Goal: Task Accomplishment & Management: Complete application form

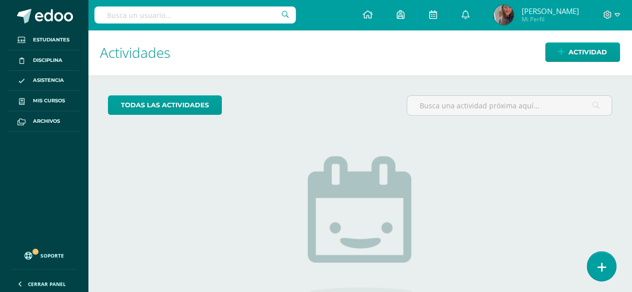
click at [601, 262] on icon at bounding box center [601, 267] width 9 height 11
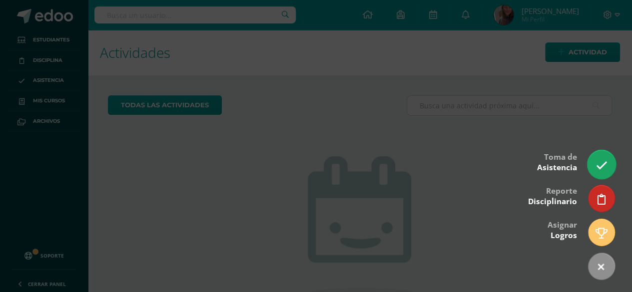
click at [600, 153] on link at bounding box center [601, 164] width 28 height 29
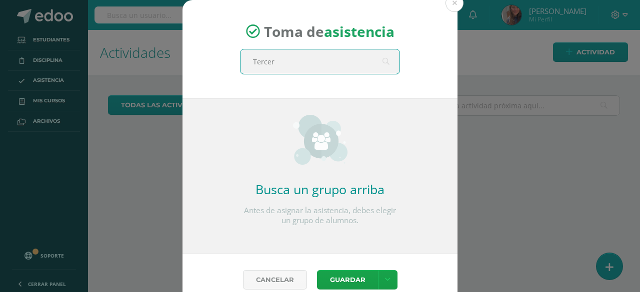
type input "Tercero"
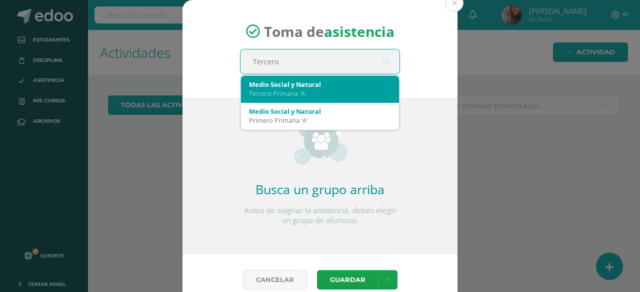
click at [285, 94] on div "Tercero Primaria 'A'" at bounding box center [320, 93] width 142 height 9
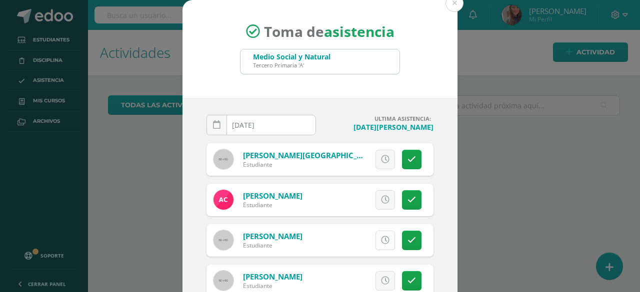
click at [375, 245] on link at bounding box center [384, 240] width 19 height 19
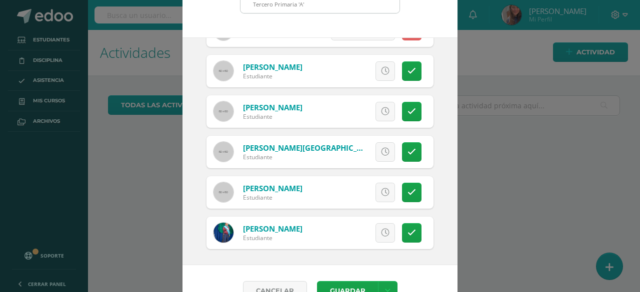
scroll to position [84, 0]
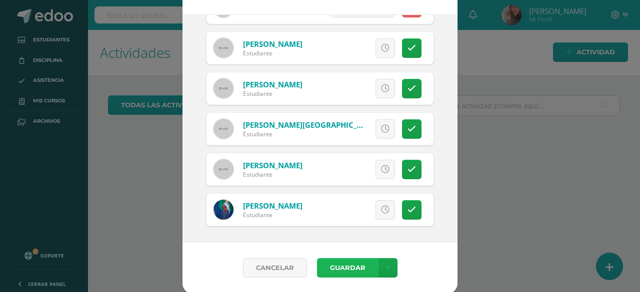
click at [342, 265] on button "Guardar" at bounding box center [347, 267] width 61 height 19
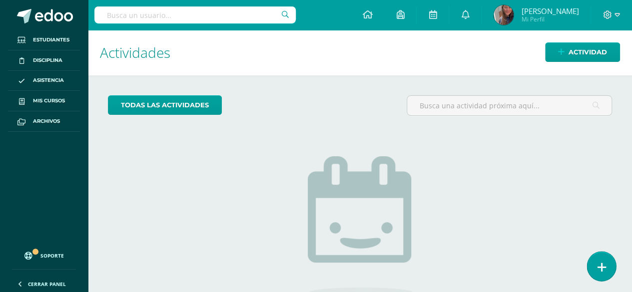
click at [596, 271] on link at bounding box center [601, 266] width 28 height 29
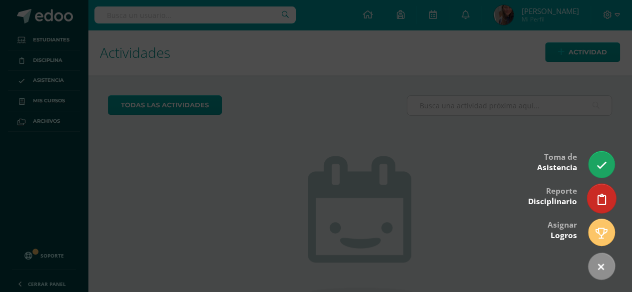
click at [592, 203] on link at bounding box center [601, 198] width 28 height 29
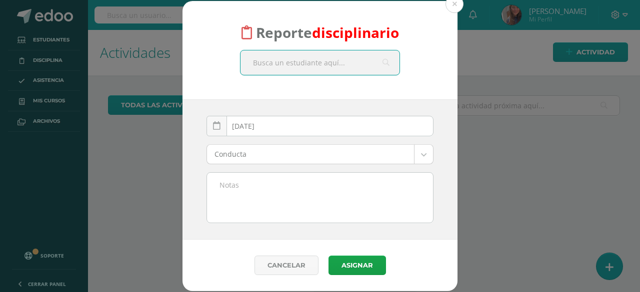
click at [286, 67] on input "text" at bounding box center [319, 62] width 159 height 24
type input "Anyeli"
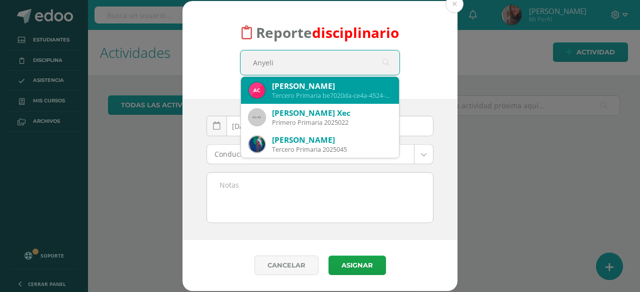
click at [323, 90] on div "Anyeli Yaritza Cuyuch Tzún" at bounding box center [331, 86] width 119 height 10
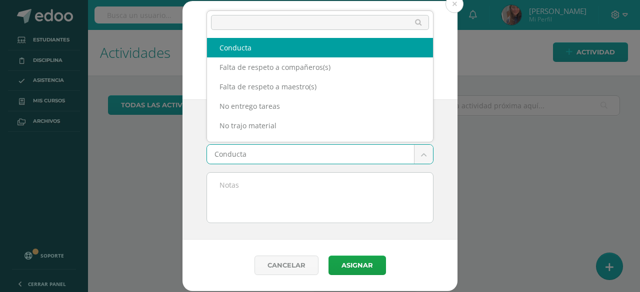
click at [288, 153] on body "Reporte disciplinario Anyeli Yaritza Cuyuch Tzún Tercero Primaria be7020da-ce4a…" at bounding box center [320, 146] width 640 height 292
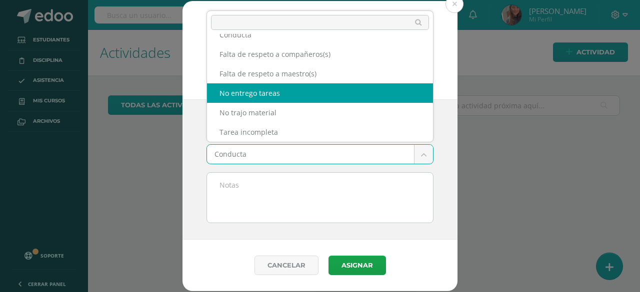
select select "3"
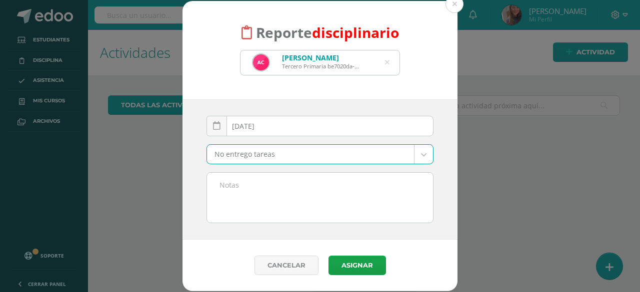
click at [249, 188] on textarea at bounding box center [320, 198] width 226 height 50
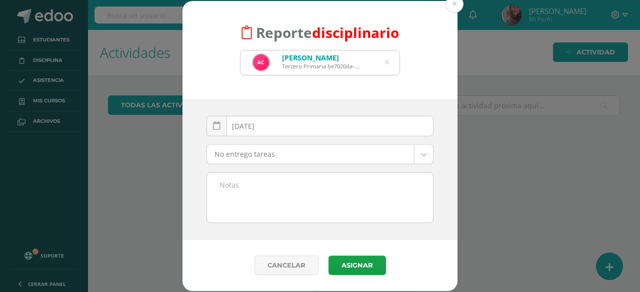
click at [521, 162] on div "Reporte disciplinario Anyeli Yaritza Cuyuch Tzún Tercero Primaria be7020da-ce4a…" at bounding box center [320, 146] width 632 height 290
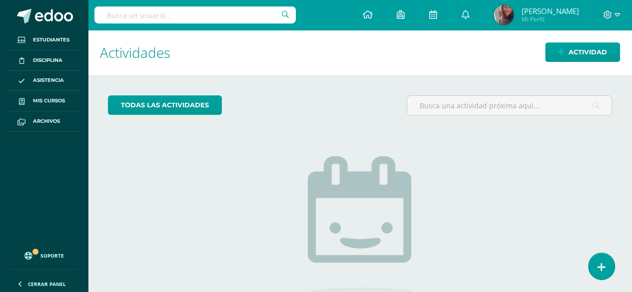
click at [603, 281] on div "todas las Actividades No tienes actividades Échale un vistazo a los demás perío…" at bounding box center [360, 229] width 544 height 309
click at [601, 268] on icon at bounding box center [601, 267] width 9 height 11
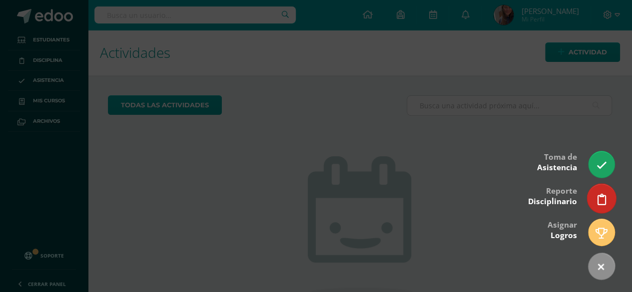
click at [595, 205] on link at bounding box center [601, 198] width 28 height 29
select select "3"
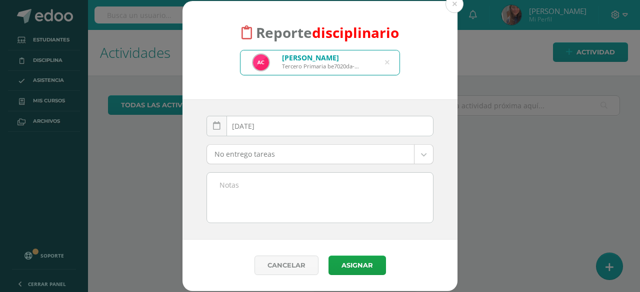
click at [320, 186] on textarea at bounding box center [320, 198] width 226 height 50
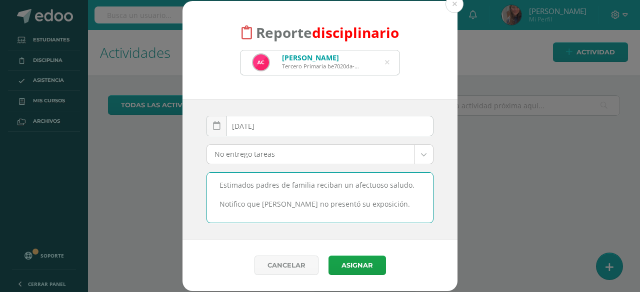
scroll to position [4, 0]
drag, startPoint x: 370, startPoint y: 198, endPoint x: 407, endPoint y: 222, distance: 44.1
click at [372, 199] on textarea "Estimados padres de familia reciban un afectuoso saludo. Notifico que Angeli no…" at bounding box center [320, 198] width 226 height 50
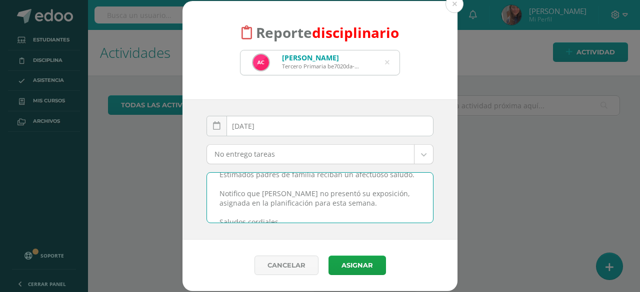
scroll to position [21, 0]
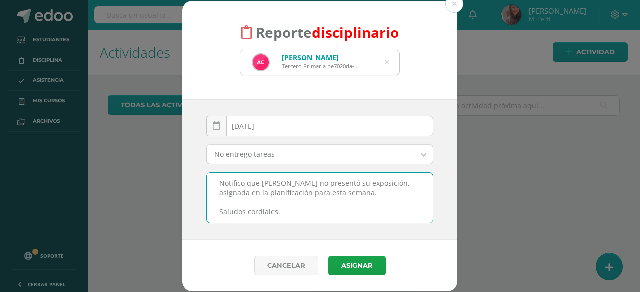
drag, startPoint x: 217, startPoint y: 182, endPoint x: 306, endPoint y: 219, distance: 96.5
click at [306, 219] on textarea "Estimados padres de familia reciban un afectuoso saludo. Notifico que Angeli no…" at bounding box center [320, 198] width 226 height 50
type textarea "Estimados padres de familia reciban un afectuoso saludo. Notifico que Angeli no…"
click at [348, 265] on button "Asignar" at bounding box center [356, 265] width 57 height 19
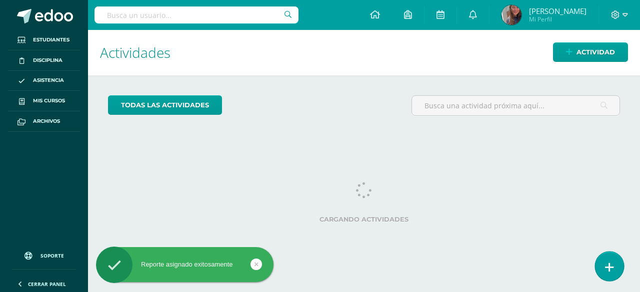
click at [609, 272] on icon at bounding box center [609, 267] width 9 height 11
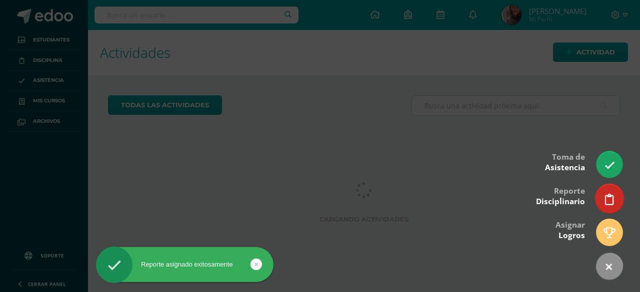
click at [612, 203] on icon at bounding box center [609, 199] width 9 height 11
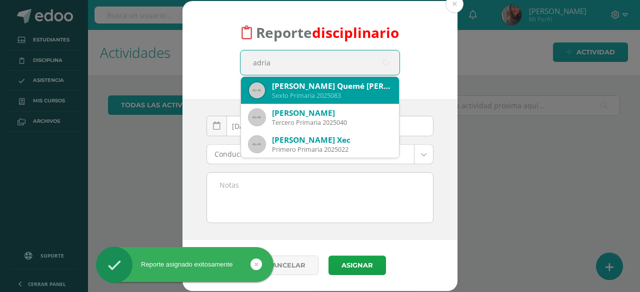
type input "[PERSON_NAME]"
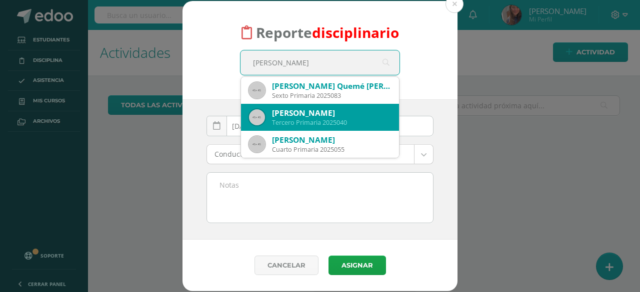
click at [304, 122] on div "Tercero Primaria 2025040" at bounding box center [331, 122] width 119 height 8
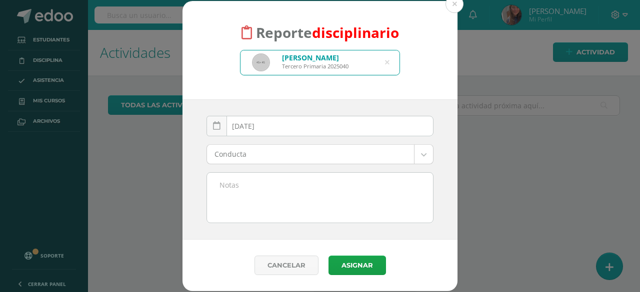
click at [289, 154] on body "Reporte disciplinario [PERSON_NAME] Tercero Primaria 2025040 [PERSON_NAME] [DAT…" at bounding box center [320, 146] width 640 height 292
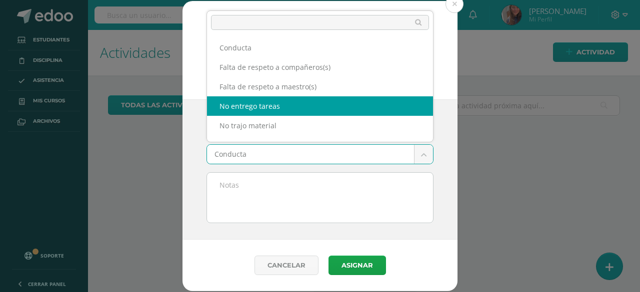
select select "3"
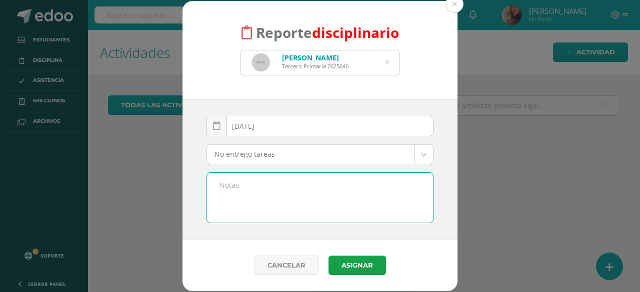
click at [257, 195] on textarea at bounding box center [320, 198] width 226 height 50
paste textarea "Estimados padres de familia reciban un afectuoso saludo. Notifico que Angeli no…"
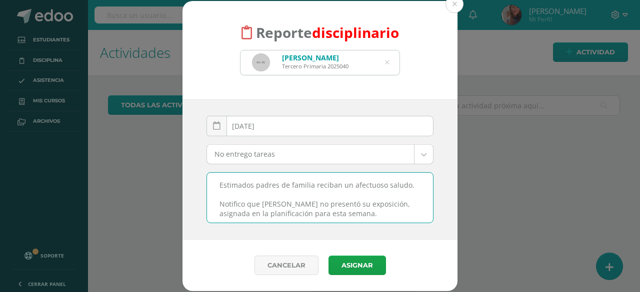
scroll to position [13, 0]
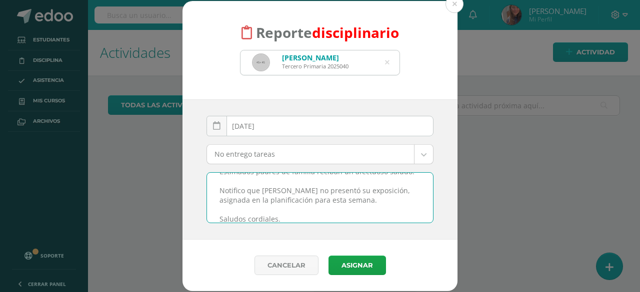
drag, startPoint x: 281, startPoint y: 189, endPoint x: 261, endPoint y: 190, distance: 20.5
click at [261, 190] on textarea "Estimados padres de familia reciban un afectuoso saludo. Notifico que Angeli no…" at bounding box center [320, 198] width 226 height 50
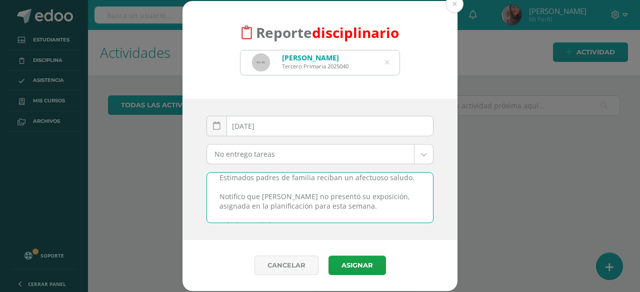
scroll to position [0, 0]
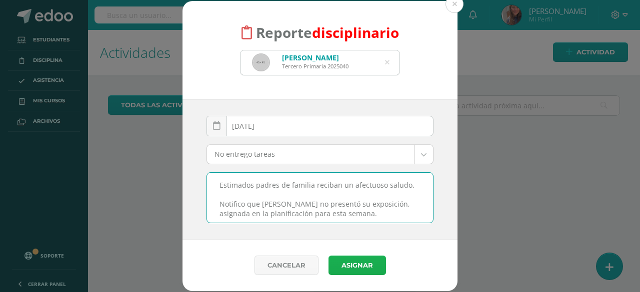
type textarea "Estimados padres de familia reciban un afectuoso saludo. Notifico que Adrián no…"
click at [345, 268] on button "Asignar" at bounding box center [356, 265] width 57 height 19
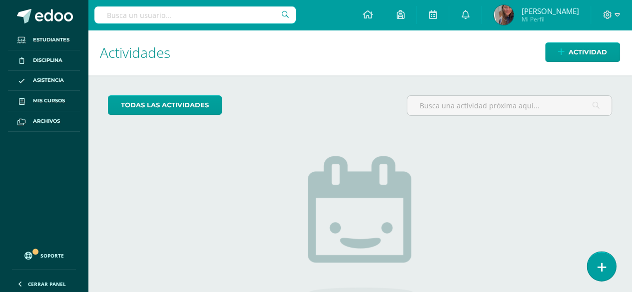
click at [605, 269] on icon at bounding box center [601, 267] width 9 height 11
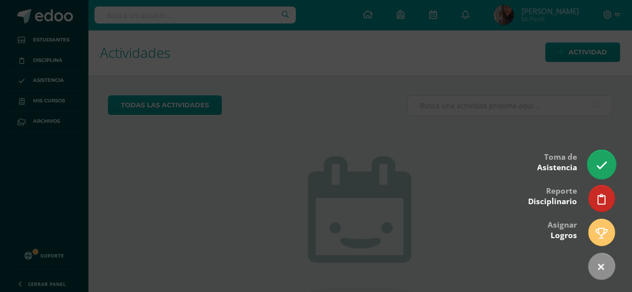
click at [606, 167] on icon at bounding box center [601, 165] width 11 height 11
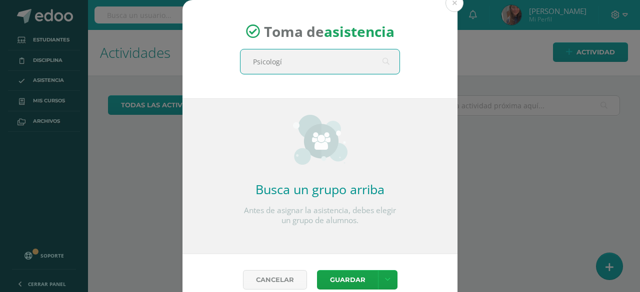
type input "Psicología"
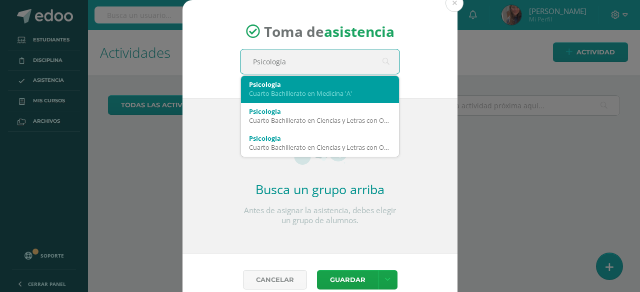
click at [308, 89] on div "Cuarto Bachillerato en Medicina 'A'" at bounding box center [320, 93] width 142 height 9
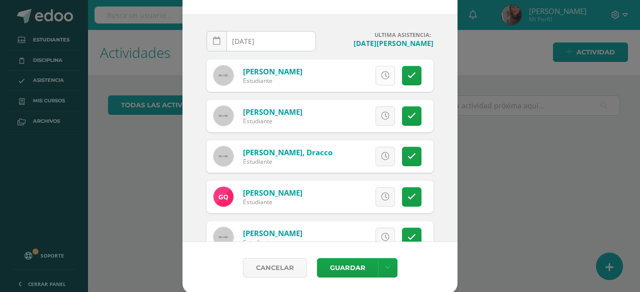
click at [381, 71] on icon at bounding box center [385, 75] width 8 height 8
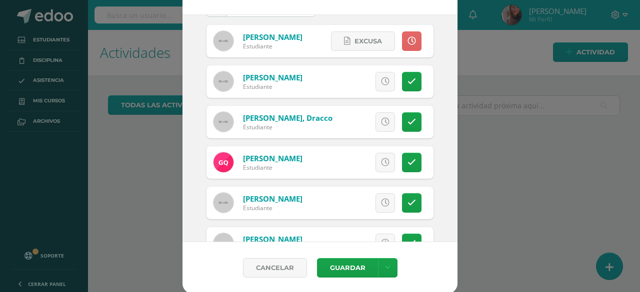
scroll to position [68, 0]
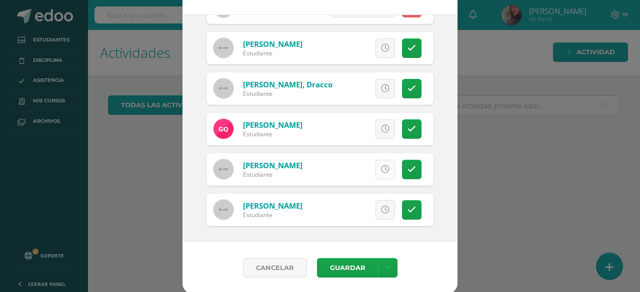
click at [381, 166] on icon at bounding box center [385, 169] width 8 height 8
click at [336, 270] on button "Guardar" at bounding box center [347, 267] width 61 height 19
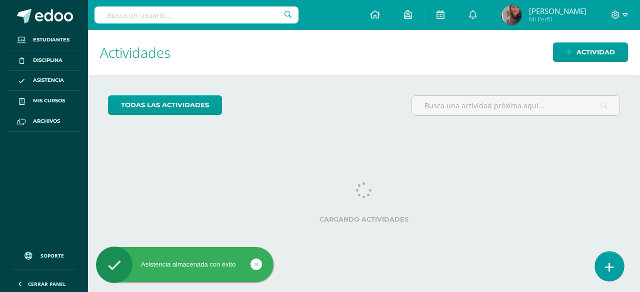
click at [599, 268] on link at bounding box center [609, 266] width 28 height 29
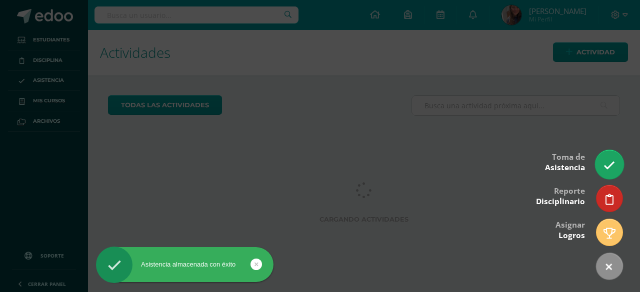
click at [610, 166] on icon at bounding box center [608, 165] width 11 height 11
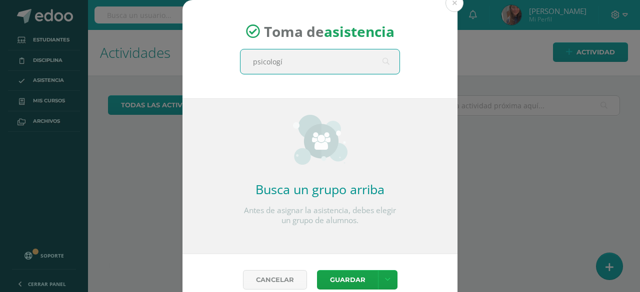
type input "psicología"
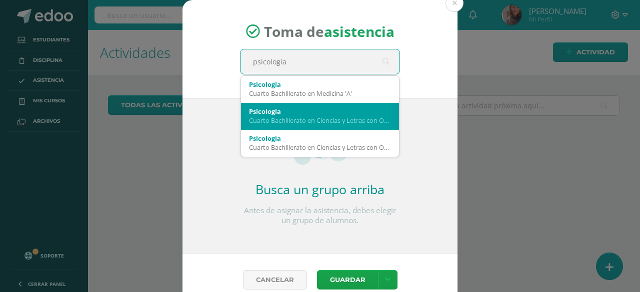
click at [282, 122] on div "Cuarto Bachillerato en Ciencias y Letras con Orientacion en Diseno Grafico 'A'" at bounding box center [320, 120] width 142 height 9
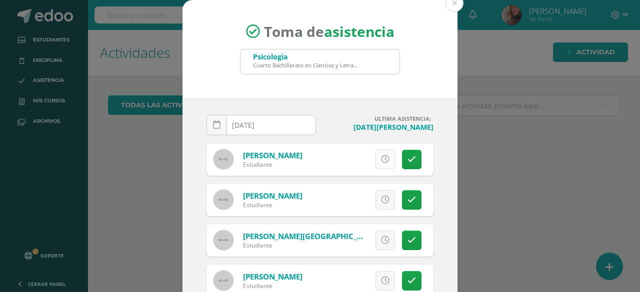
click at [375, 163] on link at bounding box center [384, 159] width 19 height 19
click at [375, 206] on link at bounding box center [384, 199] width 19 height 19
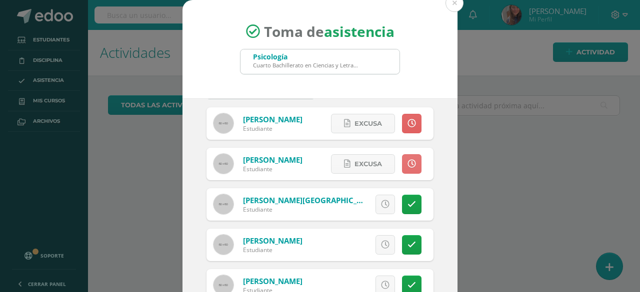
scroll to position [50, 0]
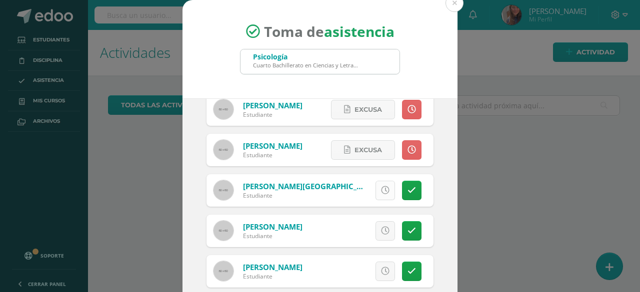
click at [381, 193] on icon at bounding box center [385, 190] width 8 height 8
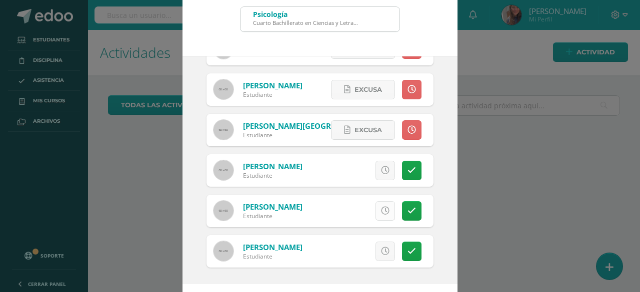
scroll to position [84, 0]
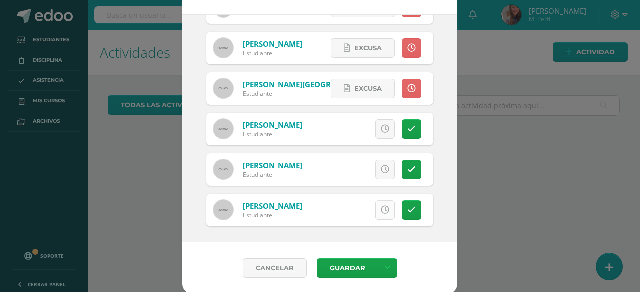
click at [381, 210] on icon at bounding box center [385, 210] width 8 height 8
click at [339, 267] on button "Guardar" at bounding box center [347, 267] width 61 height 19
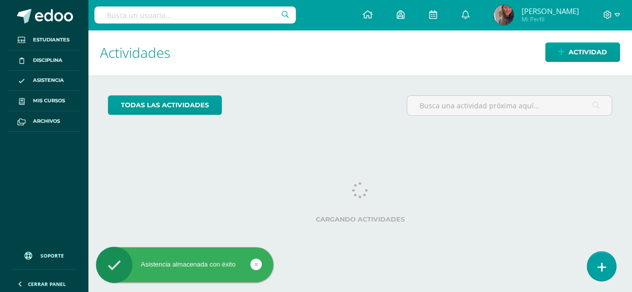
click at [607, 261] on link at bounding box center [601, 266] width 28 height 29
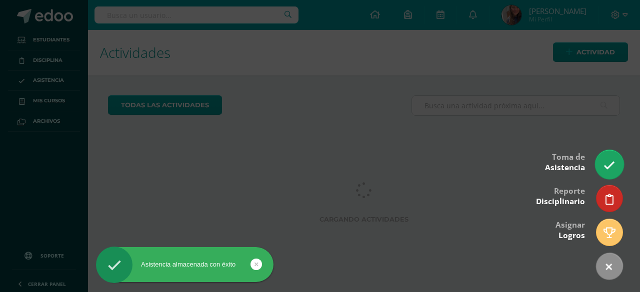
click at [618, 159] on link at bounding box center [609, 164] width 28 height 29
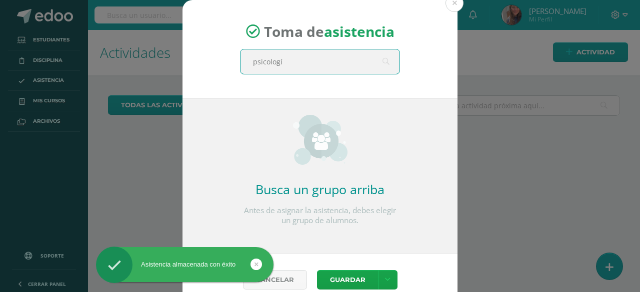
type input "psicología"
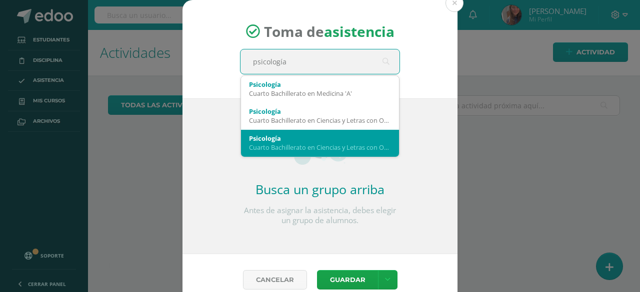
click at [279, 139] on div "Psicología" at bounding box center [320, 138] width 142 height 9
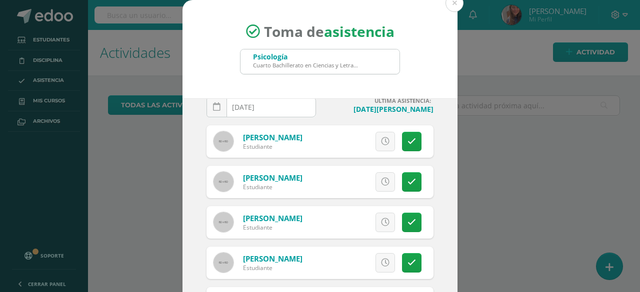
scroll to position [27, 0]
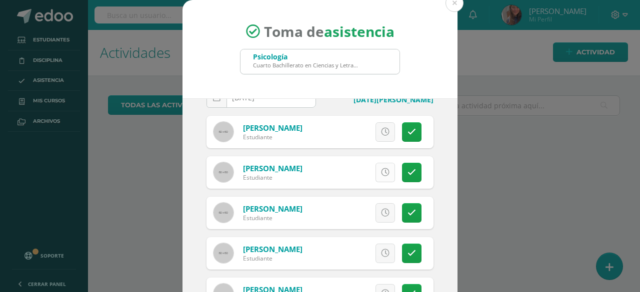
click at [375, 178] on link at bounding box center [384, 172] width 19 height 19
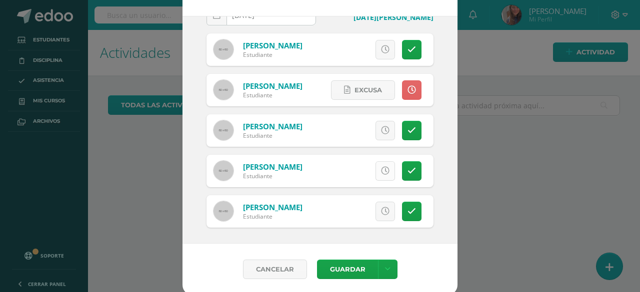
scroll to position [84, 0]
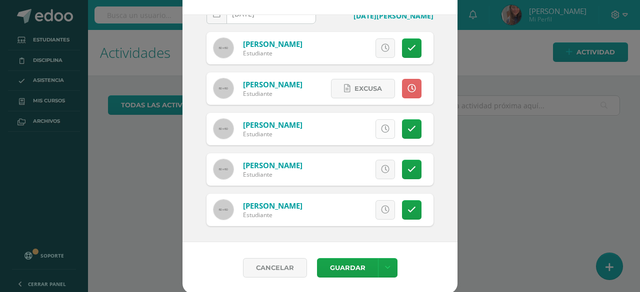
click at [381, 128] on icon at bounding box center [385, 129] width 8 height 8
click at [341, 265] on button "Guardar" at bounding box center [347, 267] width 61 height 19
